Goal: Information Seeking & Learning: Learn about a topic

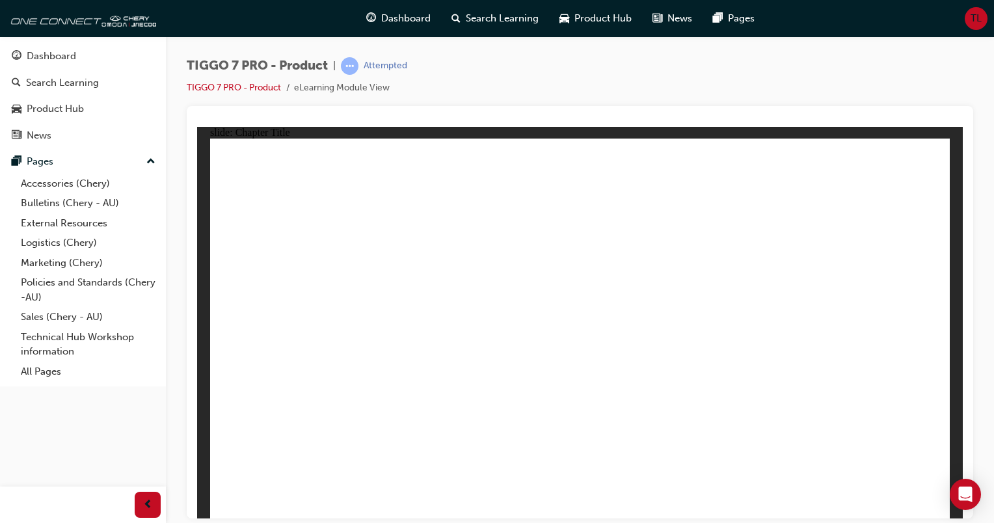
drag, startPoint x: 697, startPoint y: 183, endPoint x: 281, endPoint y: 359, distance: 451.8
drag, startPoint x: 874, startPoint y: 184, endPoint x: 459, endPoint y: 343, distance: 444.9
drag, startPoint x: 763, startPoint y: 247, endPoint x: 719, endPoint y: 306, distance: 73.4
drag, startPoint x: 719, startPoint y: 306, endPoint x: 615, endPoint y: 306, distance: 104.1
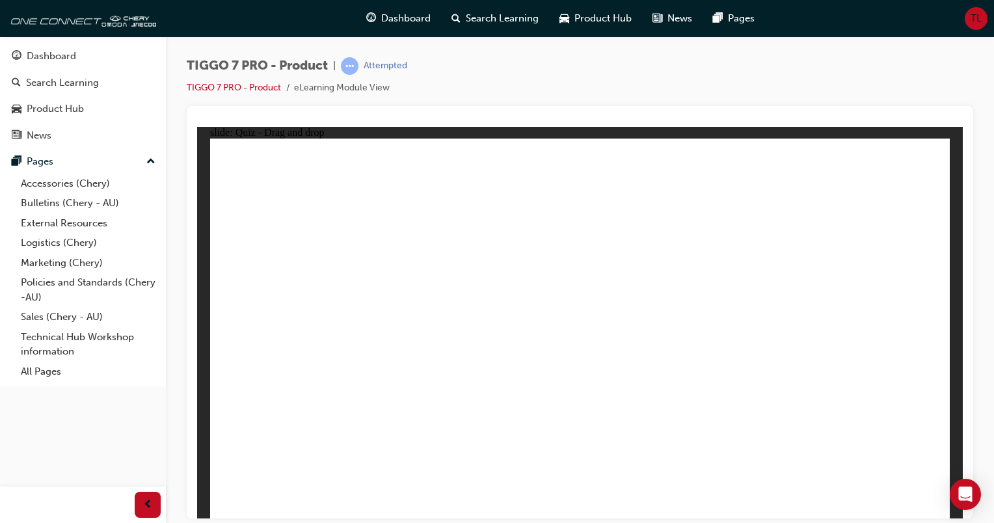
drag, startPoint x: 749, startPoint y: 350, endPoint x: 601, endPoint y: 348, distance: 148.3
drag, startPoint x: 602, startPoint y: 261, endPoint x: 682, endPoint y: 355, distance: 123.1
drag, startPoint x: 557, startPoint y: 194, endPoint x: 859, endPoint y: 382, distance: 355.9
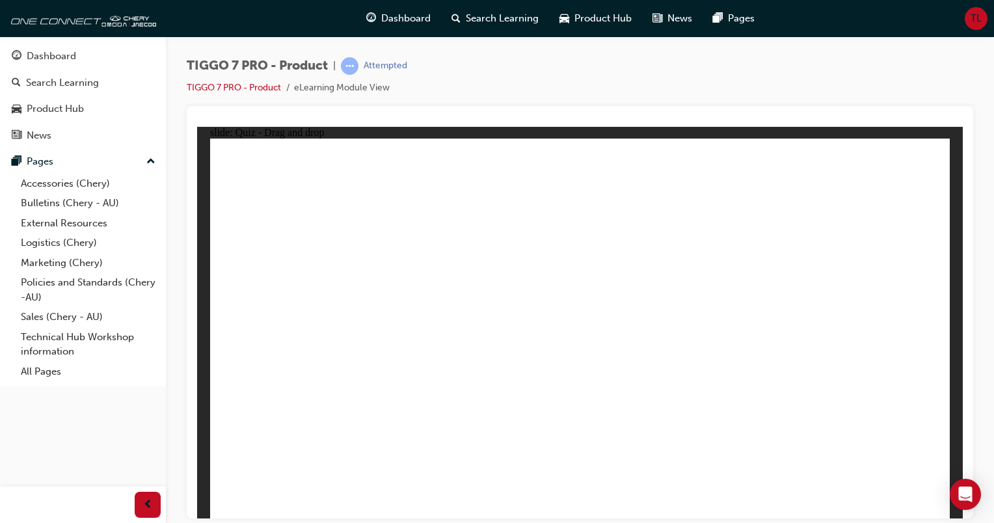
drag, startPoint x: 892, startPoint y: 457, endPoint x: 720, endPoint y: 349, distance: 203.4
drag, startPoint x: 582, startPoint y: 215, endPoint x: 299, endPoint y: 373, distance: 324.4
drag, startPoint x: 741, startPoint y: 215, endPoint x: 350, endPoint y: 381, distance: 424.9
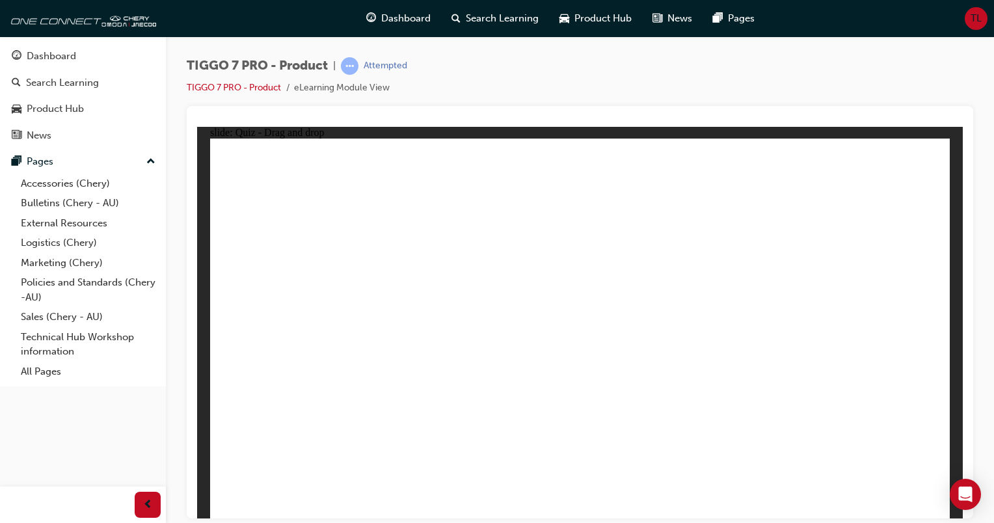
drag, startPoint x: 887, startPoint y: 228, endPoint x: 674, endPoint y: 373, distance: 257.5
drag, startPoint x: 554, startPoint y: 174, endPoint x: 605, endPoint y: 380, distance: 211.7
drag, startPoint x: 639, startPoint y: 180, endPoint x: 653, endPoint y: 375, distance: 196.3
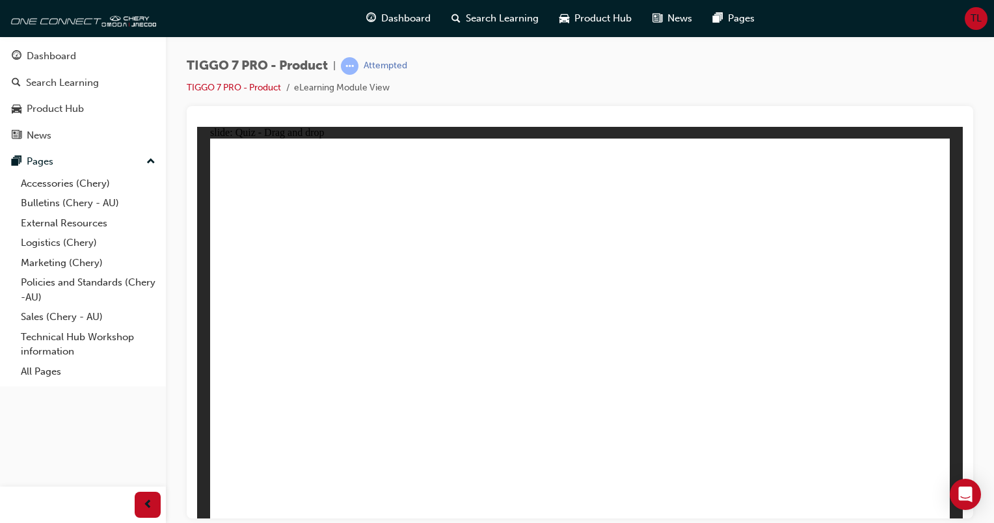
drag, startPoint x: 723, startPoint y: 180, endPoint x: 420, endPoint y: 409, distance: 380.8
drag, startPoint x: 801, startPoint y: 177, endPoint x: 446, endPoint y: 386, distance: 412.3
drag, startPoint x: 876, startPoint y: 180, endPoint x: 436, endPoint y: 392, distance: 488.2
drag, startPoint x: 634, startPoint y: 211, endPoint x: 706, endPoint y: 381, distance: 184.5
drag, startPoint x: 726, startPoint y: 206, endPoint x: 472, endPoint y: 371, distance: 303.3
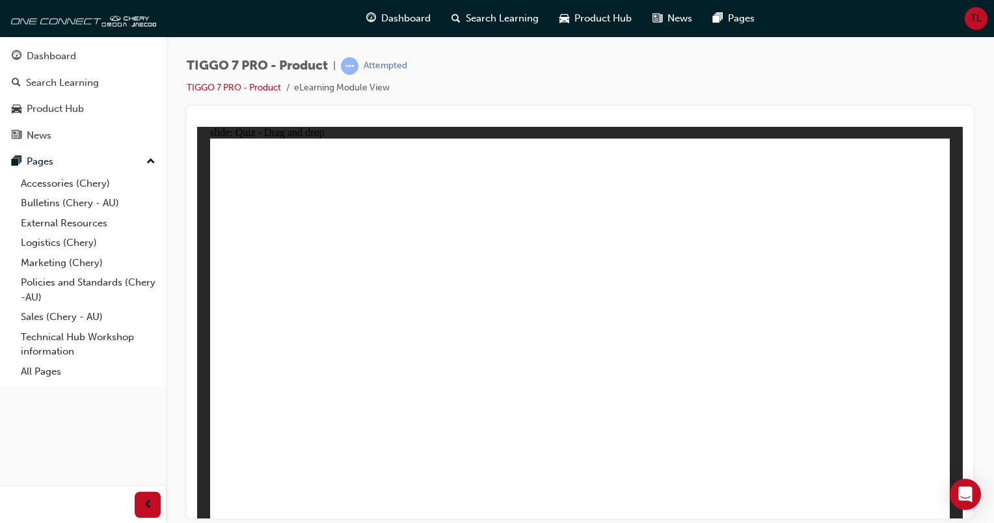
drag, startPoint x: 801, startPoint y: 212, endPoint x: 446, endPoint y: 416, distance: 408.8
drag, startPoint x: 732, startPoint y: 241, endPoint x: 773, endPoint y: 381, distance: 146.2
drag, startPoint x: 662, startPoint y: 238, endPoint x: 410, endPoint y: 409, distance: 304.5
drag, startPoint x: 812, startPoint y: 242, endPoint x: 450, endPoint y: 397, distance: 393.4
drag, startPoint x: 881, startPoint y: 213, endPoint x: 783, endPoint y: 397, distance: 208.1
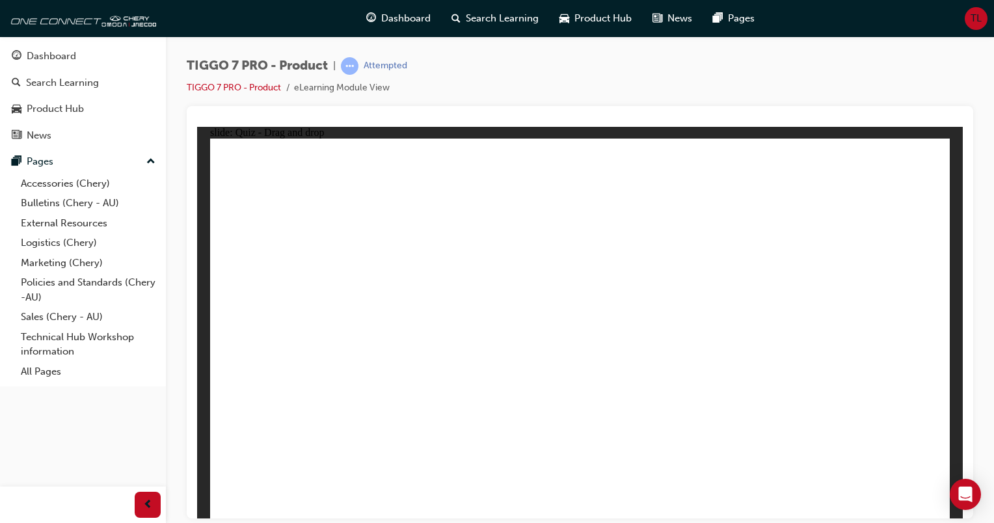
drag, startPoint x: 572, startPoint y: 206, endPoint x: 468, endPoint y: 391, distance: 212.6
drag, startPoint x: 605, startPoint y: 215, endPoint x: 373, endPoint y: 338, distance: 262.8
drag, startPoint x: 714, startPoint y: 195, endPoint x: 302, endPoint y: 379, distance: 450.8
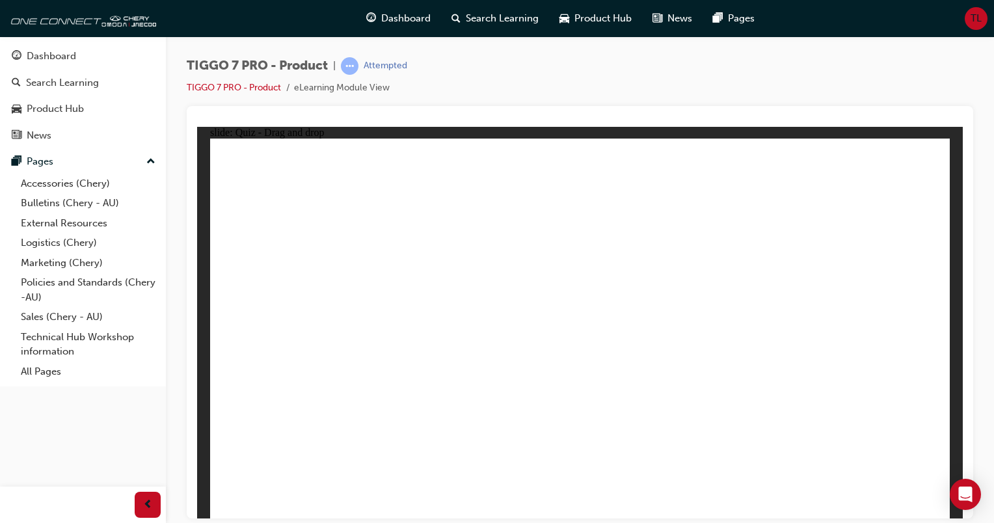
drag, startPoint x: 859, startPoint y: 202, endPoint x: 692, endPoint y: 321, distance: 205.6
radio input "true"
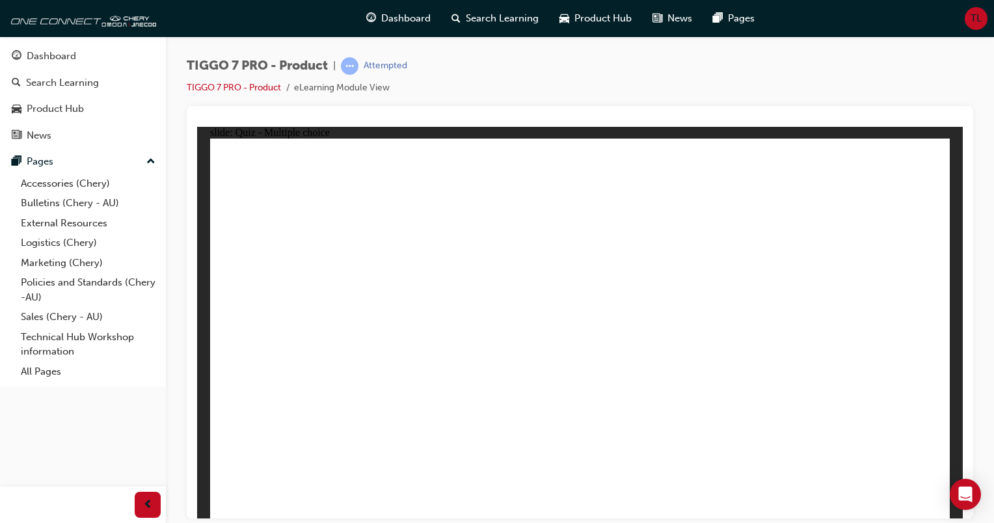
drag, startPoint x: 583, startPoint y: 178, endPoint x: 645, endPoint y: 396, distance: 226.5
drag, startPoint x: 585, startPoint y: 207, endPoint x: 379, endPoint y: 416, distance: 294.4
drag, startPoint x: 572, startPoint y: 206, endPoint x: 321, endPoint y: 409, distance: 322.9
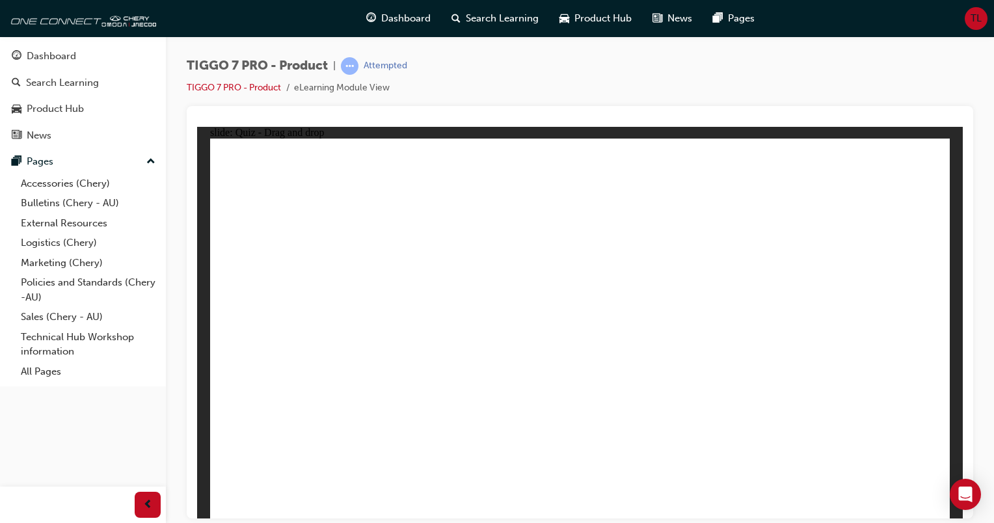
drag, startPoint x: 703, startPoint y: 185, endPoint x: 713, endPoint y: 388, distance: 203.8
drag, startPoint x: 694, startPoint y: 209, endPoint x: 691, endPoint y: 395, distance: 186.1
drag, startPoint x: 736, startPoint y: 230, endPoint x: 772, endPoint y: 410, distance: 183.2
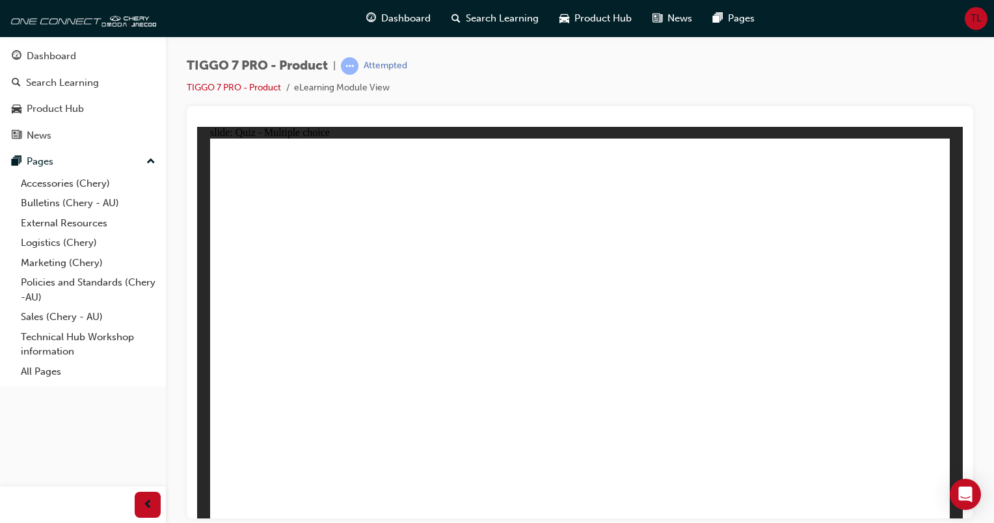
radio input "true"
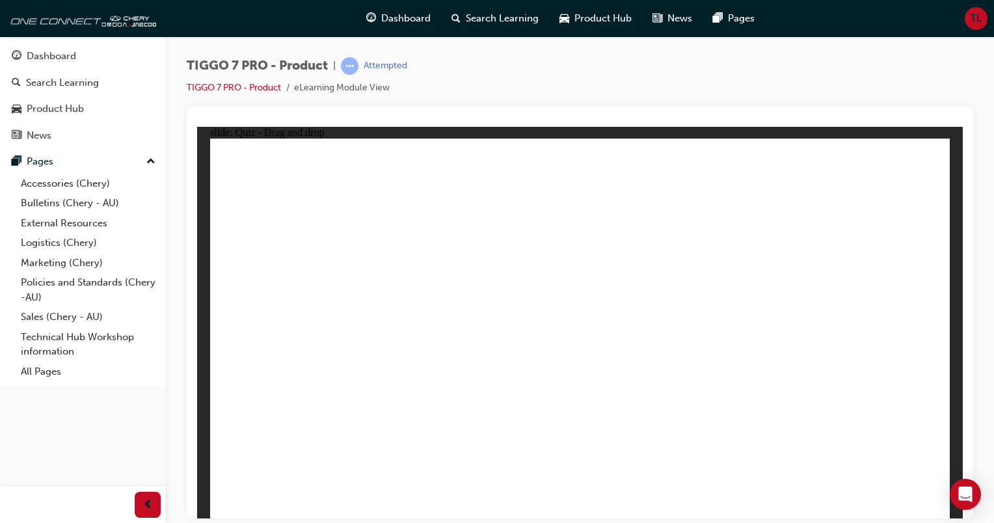
drag, startPoint x: 710, startPoint y: 178, endPoint x: 435, endPoint y: 338, distance: 318.6
drag, startPoint x: 620, startPoint y: 258, endPoint x: 567, endPoint y: 345, distance: 102.4
drag, startPoint x: 796, startPoint y: 268, endPoint x: 874, endPoint y: 366, distance: 125.0
drag, startPoint x: 851, startPoint y: 192, endPoint x: 304, endPoint y: 356, distance: 570.5
drag, startPoint x: 560, startPoint y: 181, endPoint x: 710, endPoint y: 351, distance: 226.3
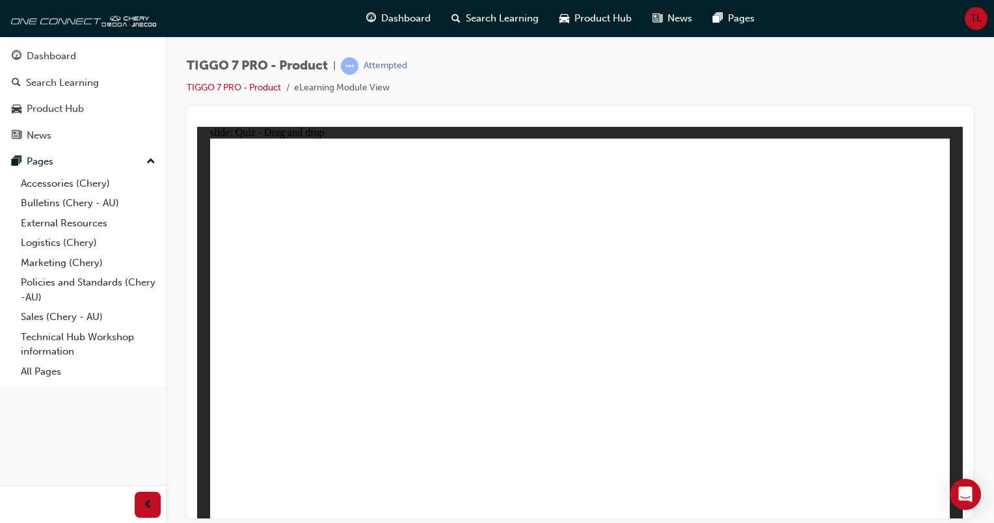
radio input "true"
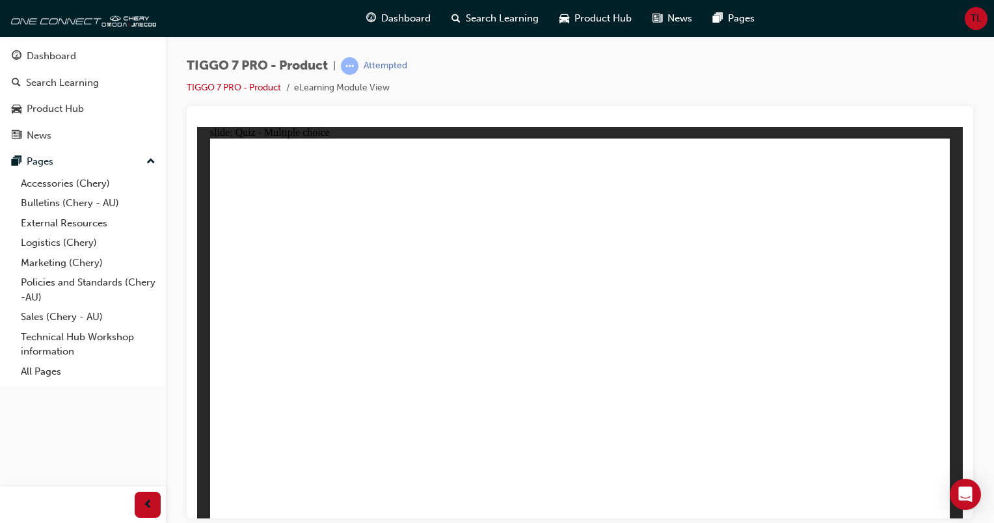
radio input "true"
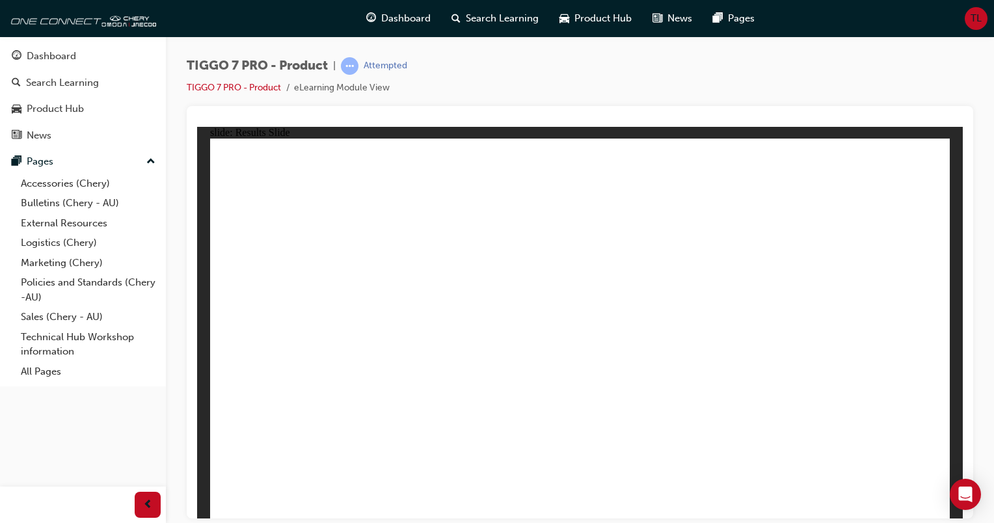
drag, startPoint x: 562, startPoint y: 179, endPoint x: 877, endPoint y: 342, distance: 354.4
drag, startPoint x: 590, startPoint y: 242, endPoint x: 672, endPoint y: 325, distance: 116.4
drag, startPoint x: 762, startPoint y: 251, endPoint x: 569, endPoint y: 361, distance: 222.3
drag, startPoint x: 719, startPoint y: 168, endPoint x: 319, endPoint y: 332, distance: 431.7
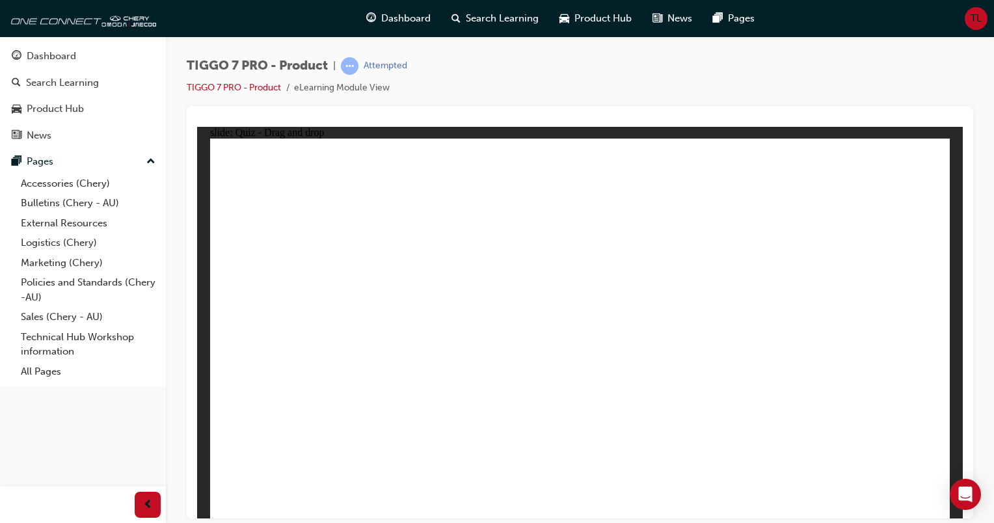
drag, startPoint x: 838, startPoint y: 177, endPoint x: 424, endPoint y: 342, distance: 445.2
drag, startPoint x: 611, startPoint y: 236, endPoint x: 377, endPoint y: 371, distance: 270.7
drag, startPoint x: 708, startPoint y: 215, endPoint x: 286, endPoint y: 420, distance: 469.9
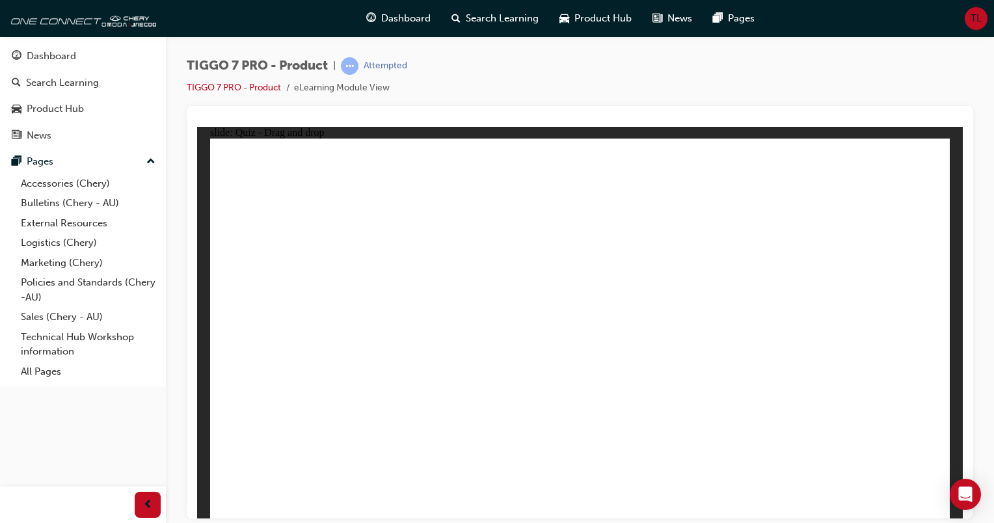
drag, startPoint x: 831, startPoint y: 214, endPoint x: 572, endPoint y: 355, distance: 294.6
drag, startPoint x: 581, startPoint y: 172, endPoint x: 623, endPoint y: 376, distance: 207.8
drag, startPoint x: 642, startPoint y: 172, endPoint x: 636, endPoint y: 377, distance: 205.0
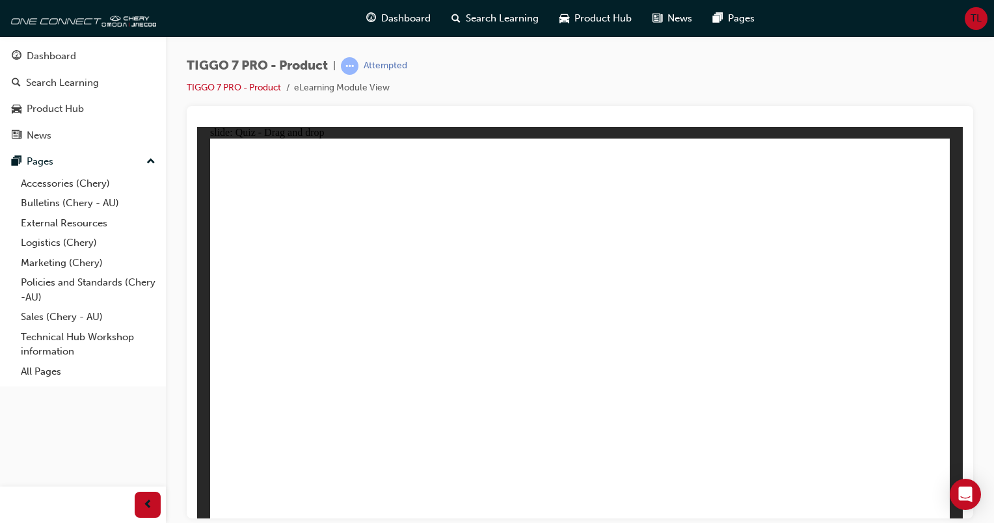
drag, startPoint x: 652, startPoint y: 213, endPoint x: 733, endPoint y: 377, distance: 182.4
drag, startPoint x: 591, startPoint y: 373, endPoint x: 327, endPoint y: 379, distance: 264.2
drag, startPoint x: 716, startPoint y: 172, endPoint x: 522, endPoint y: 317, distance: 242.1
drag, startPoint x: 725, startPoint y: 180, endPoint x: 385, endPoint y: 418, distance: 414.9
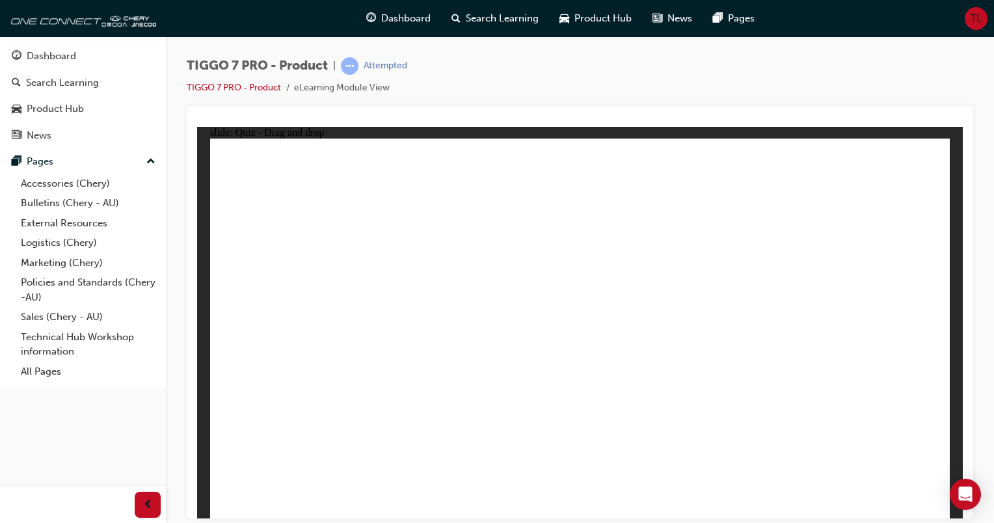
drag, startPoint x: 802, startPoint y: 178, endPoint x: 723, endPoint y: 370, distance: 207.4
drag, startPoint x: 723, startPoint y: 212, endPoint x: 434, endPoint y: 389, distance: 339.3
drag, startPoint x: 804, startPoint y: 209, endPoint x: 482, endPoint y: 382, distance: 365.5
drag, startPoint x: 570, startPoint y: 217, endPoint x: 461, endPoint y: 403, distance: 215.4
drag, startPoint x: 639, startPoint y: 241, endPoint x: 388, endPoint y: 416, distance: 306.4
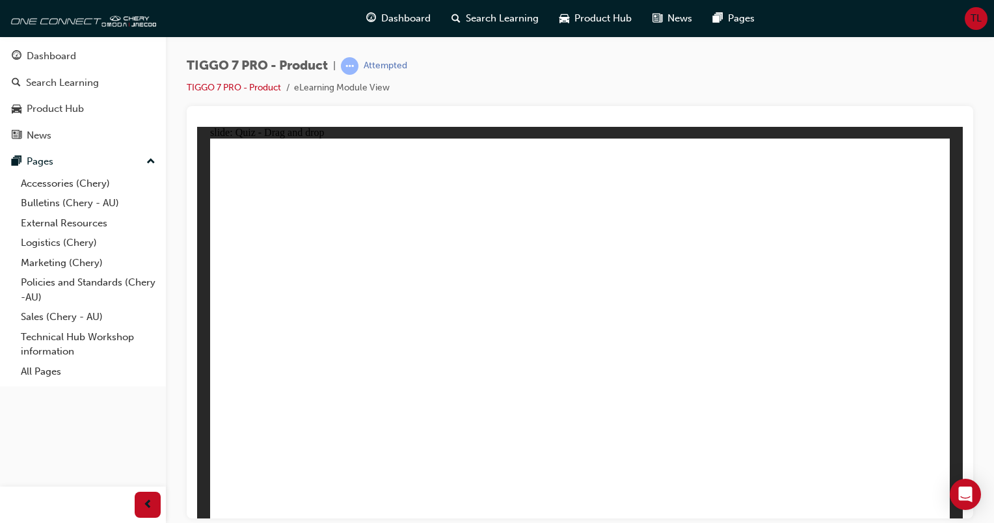
drag, startPoint x: 728, startPoint y: 243, endPoint x: 794, endPoint y: 371, distance: 144.9
drag, startPoint x: 801, startPoint y: 241, endPoint x: 416, endPoint y: 401, distance: 417.9
drag, startPoint x: 865, startPoint y: 213, endPoint x: 757, endPoint y: 420, distance: 233.9
drag, startPoint x: 897, startPoint y: 171, endPoint x: 507, endPoint y: 392, distance: 448.0
drag, startPoint x: 278, startPoint y: 370, endPoint x: 641, endPoint y: 396, distance: 364.6
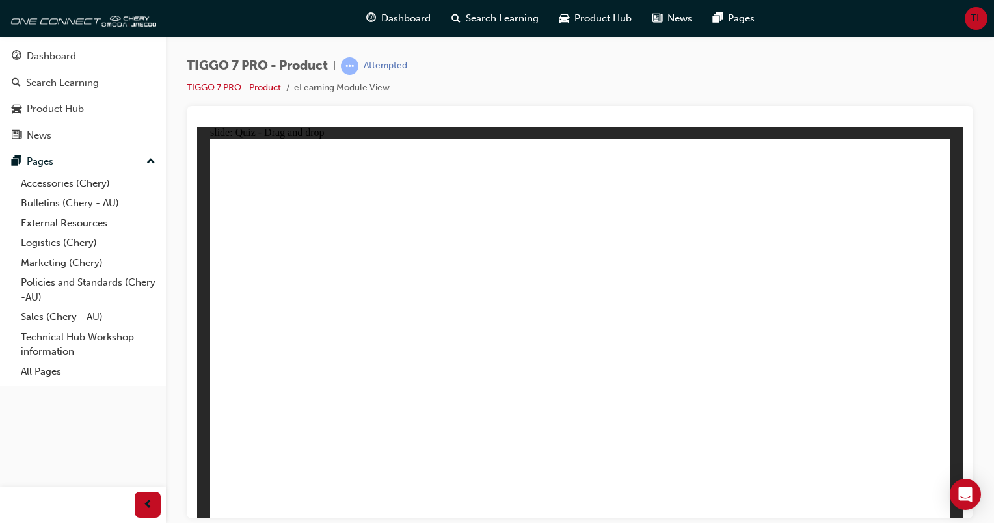
drag, startPoint x: 602, startPoint y: 212, endPoint x: 358, endPoint y: 351, distance: 281.1
drag, startPoint x: 710, startPoint y: 217, endPoint x: 414, endPoint y: 347, distance: 323.9
drag, startPoint x: 885, startPoint y: 195, endPoint x: 670, endPoint y: 311, distance: 244.5
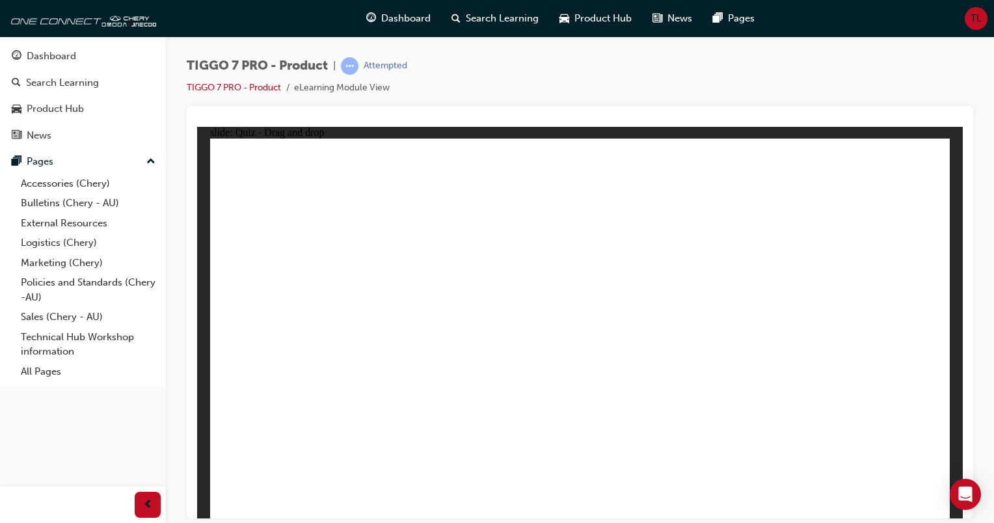
radio input "true"
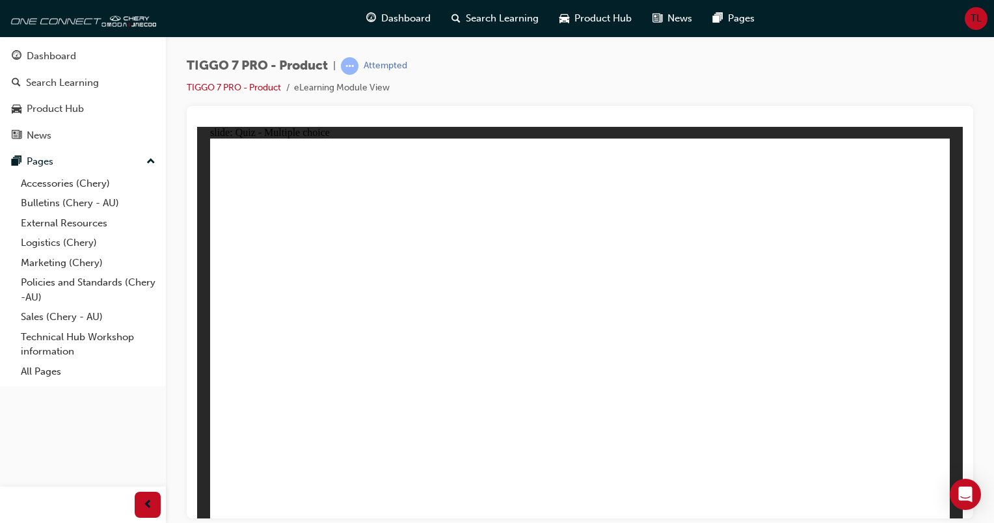
drag, startPoint x: 740, startPoint y: 178, endPoint x: 653, endPoint y: 394, distance: 232.9
drag, startPoint x: 591, startPoint y: 176, endPoint x: 727, endPoint y: 384, distance: 248.6
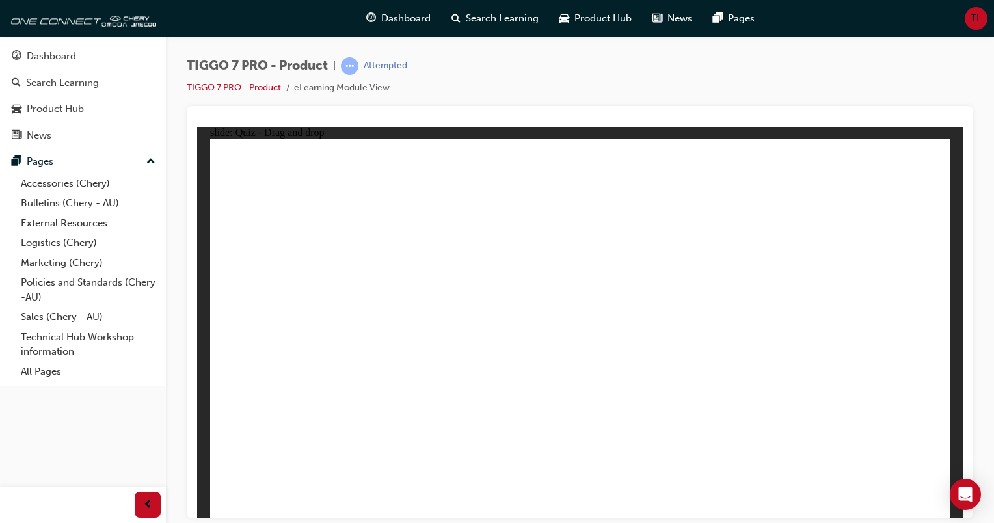
drag, startPoint x: 838, startPoint y: 314, endPoint x: 661, endPoint y: 347, distance: 180.0
radio input "true"
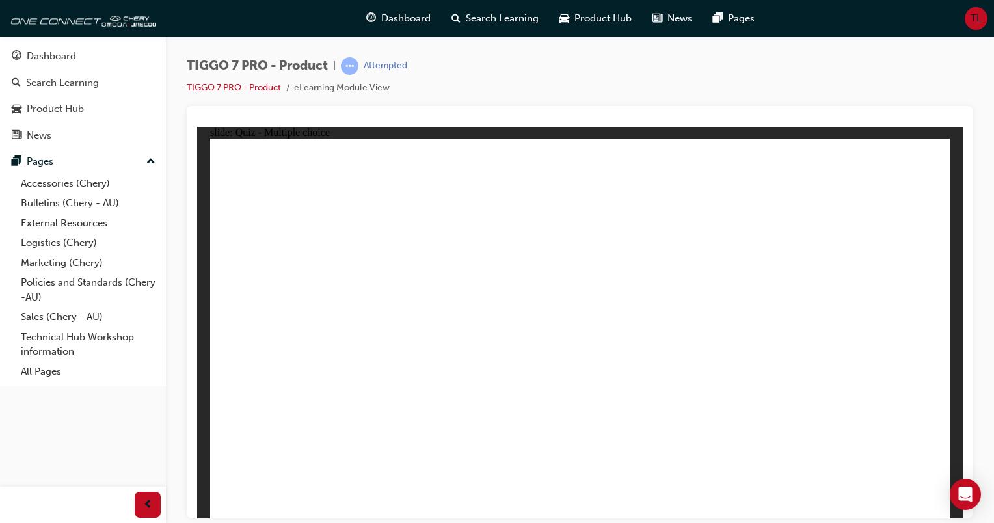
drag, startPoint x: 552, startPoint y: 189, endPoint x: 734, endPoint y: 366, distance: 253.5
drag, startPoint x: 747, startPoint y: 182, endPoint x: 478, endPoint y: 346, distance: 314.7
drag, startPoint x: 599, startPoint y: 264, endPoint x: 587, endPoint y: 401, distance: 137.8
drag, startPoint x: 851, startPoint y: 174, endPoint x: 332, endPoint y: 342, distance: 545.3
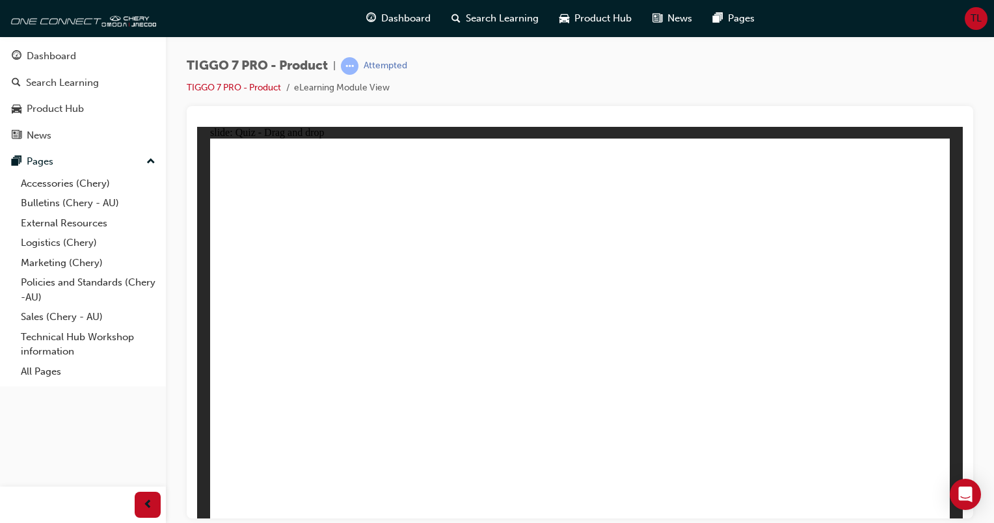
drag, startPoint x: 768, startPoint y: 244, endPoint x: 848, endPoint y: 340, distance: 124.7
radio input "true"
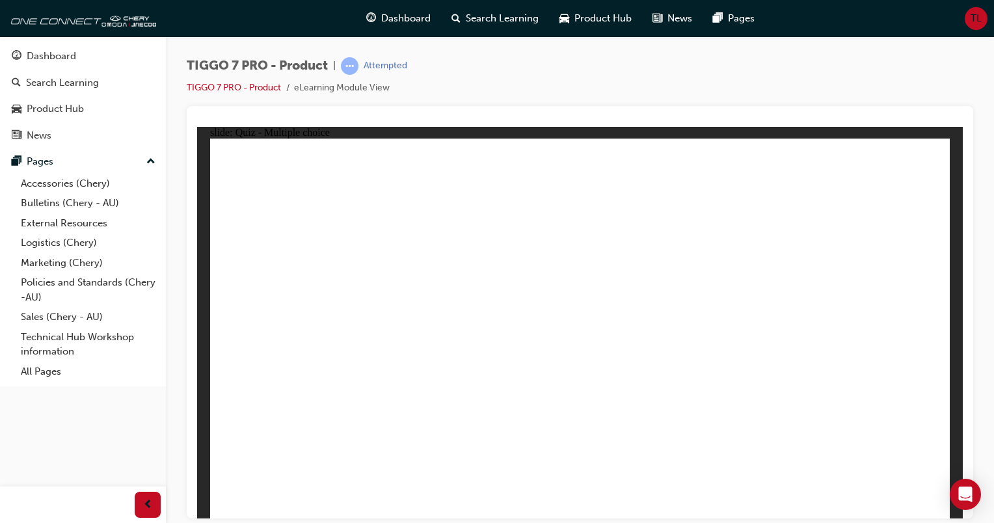
radio input "true"
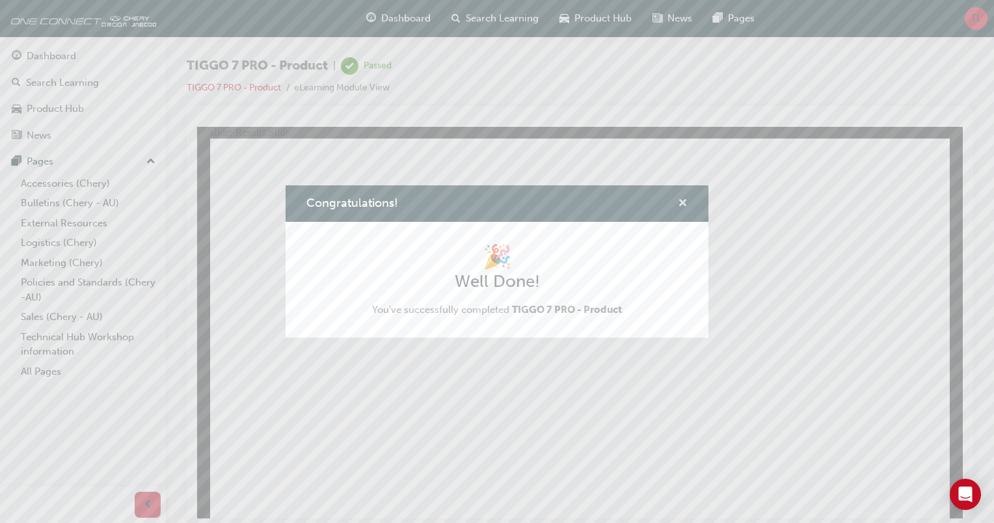
click at [679, 202] on span "cross-icon" at bounding box center [683, 204] width 10 height 12
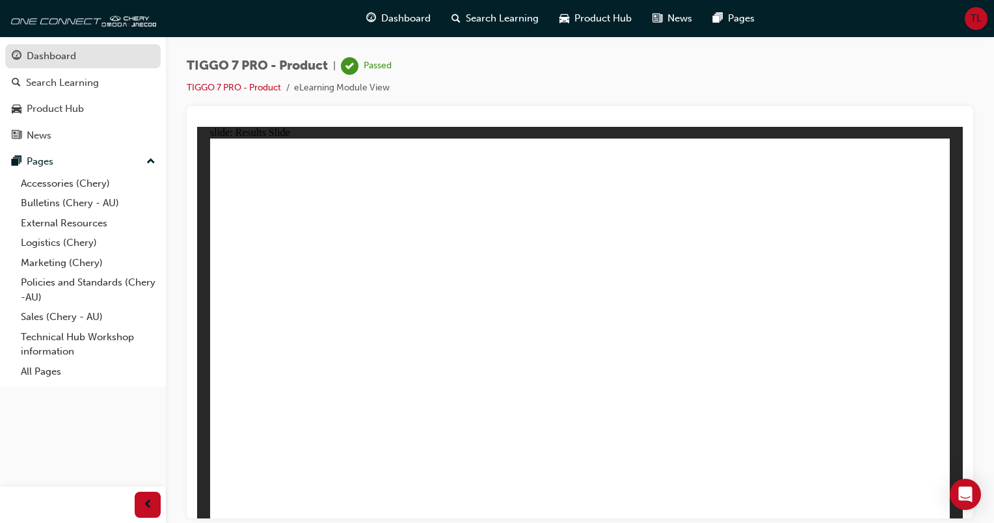
click at [56, 57] on div "Dashboard" at bounding box center [51, 56] width 49 height 15
